Goal: Use online tool/utility: Utilize a website feature to perform a specific function

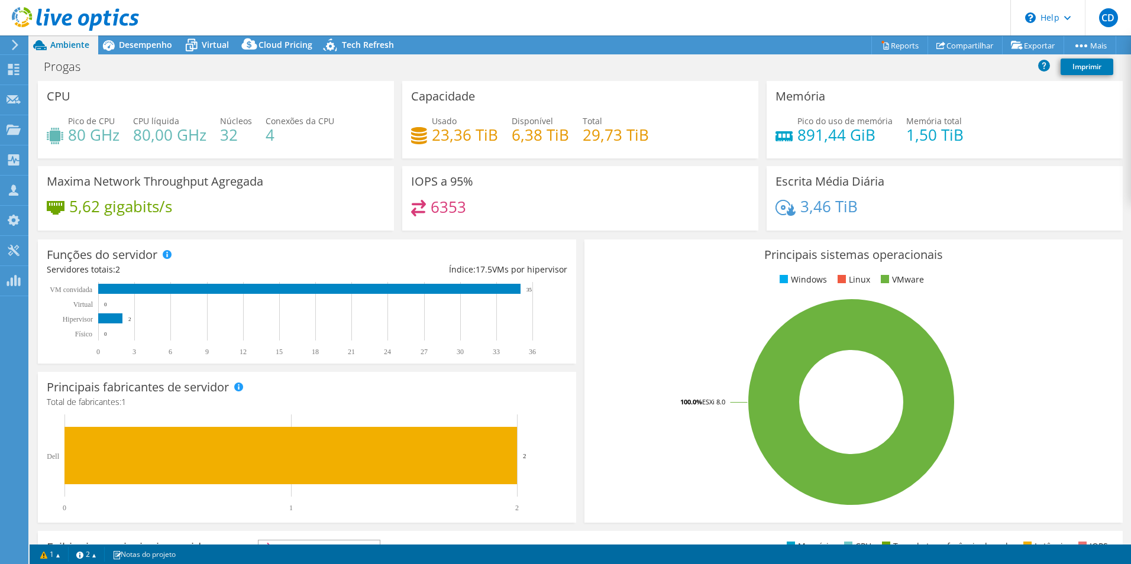
select select "USD"
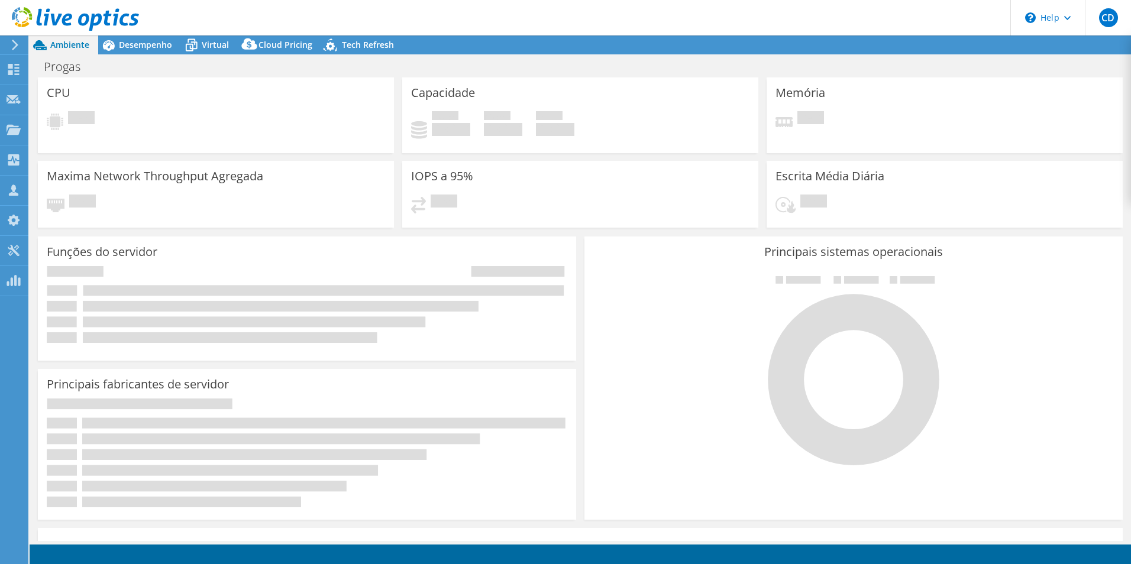
select select "USD"
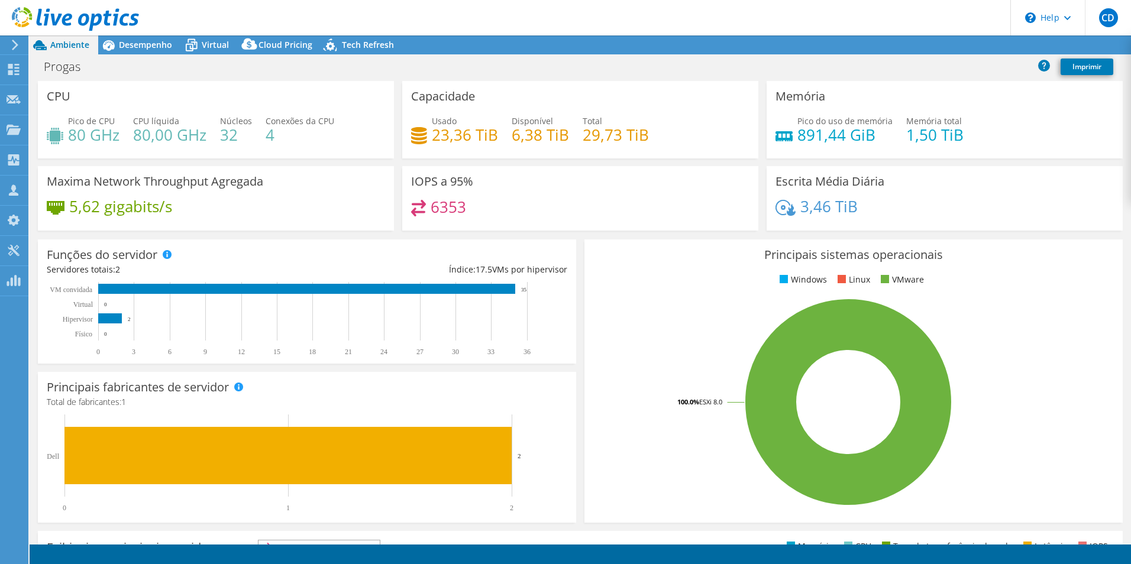
radio input "true"
radio input "false"
